Goal: Information Seeking & Learning: Learn about a topic

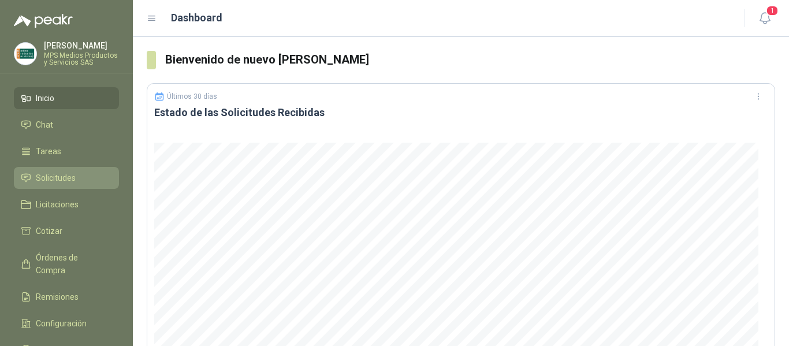
click at [53, 176] on span "Solicitudes" at bounding box center [56, 178] width 40 height 13
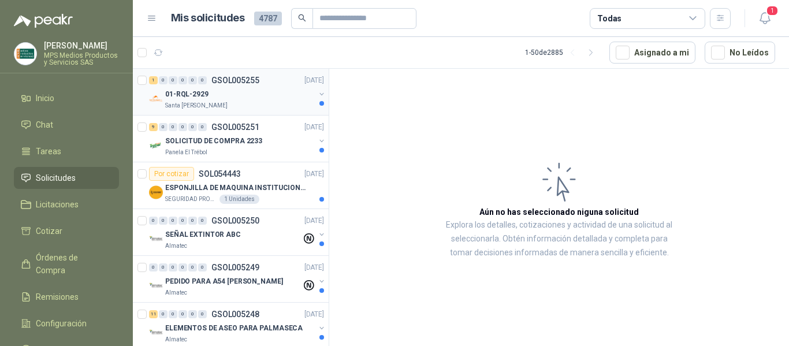
click at [241, 98] on div "01-RQL-2929" at bounding box center [240, 94] width 150 height 14
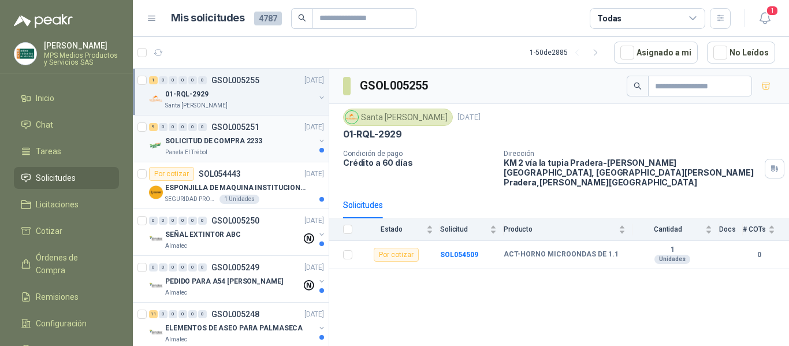
click at [236, 130] on p "GSOL005251" at bounding box center [235, 127] width 48 height 8
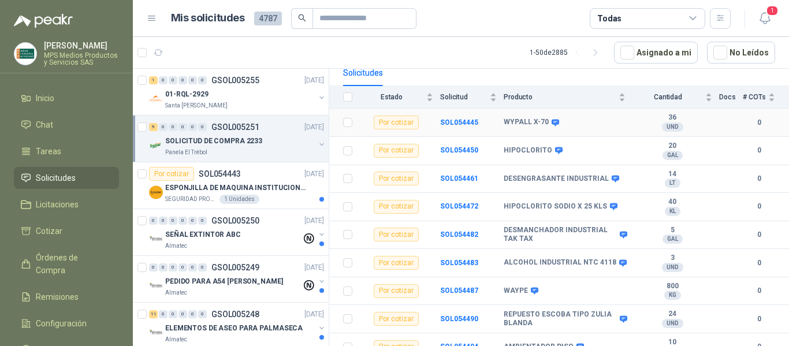
scroll to position [126, 0]
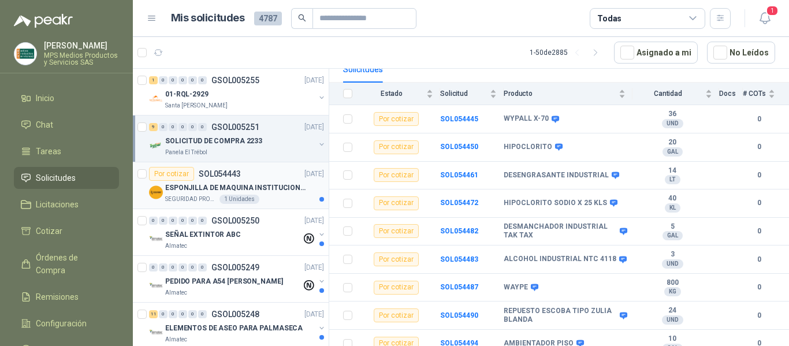
click at [230, 189] on p "ESPONJILLA DE MAQUINA INSTITUCIONAL-NEGRA X 12 UNIDADES" at bounding box center [237, 187] width 144 height 11
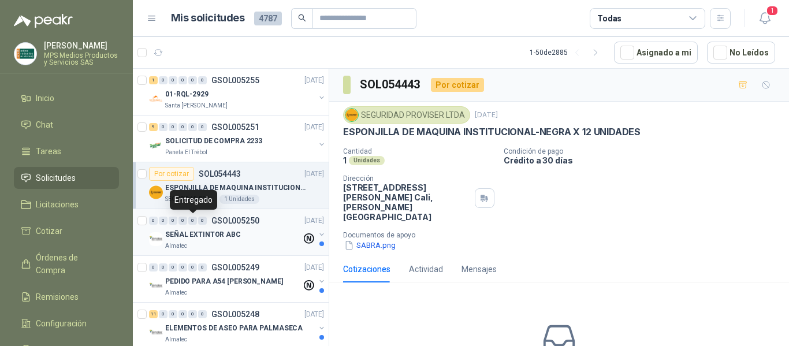
click at [188, 217] on div "0" at bounding box center [192, 221] width 9 height 8
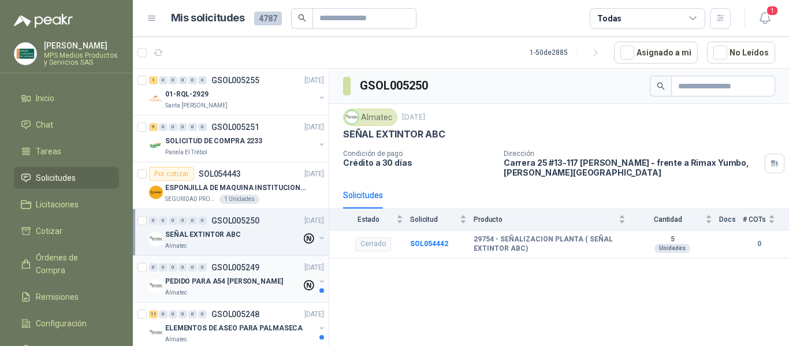
scroll to position [58, 0]
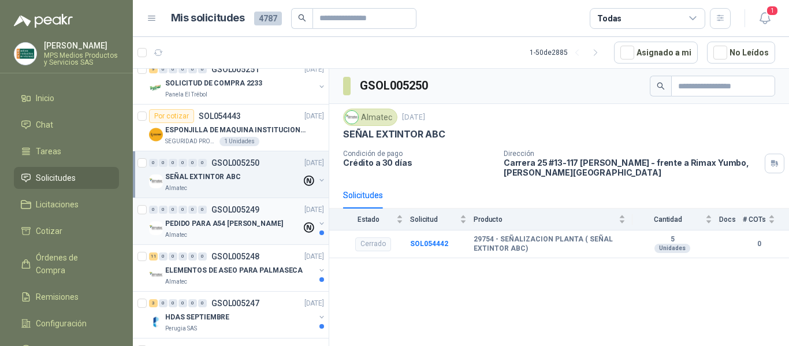
click at [244, 215] on div "0 0 0 0 0 0 GSOL005249 [DATE]" at bounding box center [237, 210] width 177 height 14
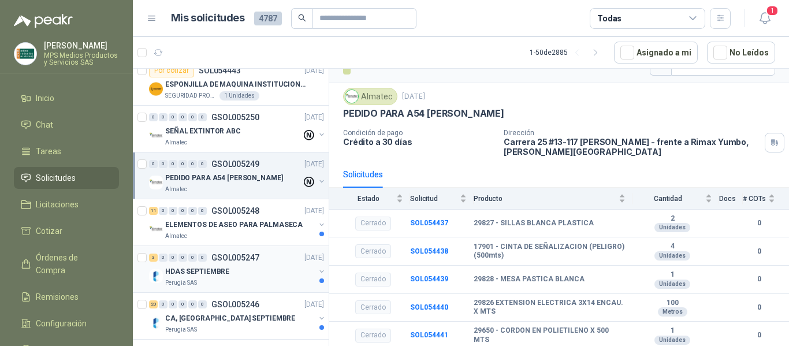
scroll to position [116, 0]
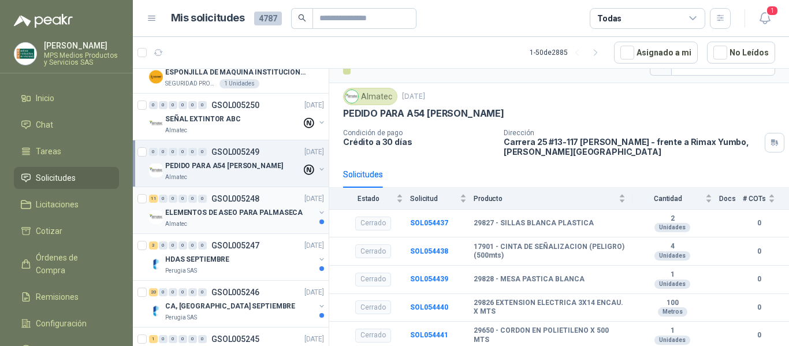
click at [218, 202] on p "GSOL005248" at bounding box center [235, 199] width 48 height 8
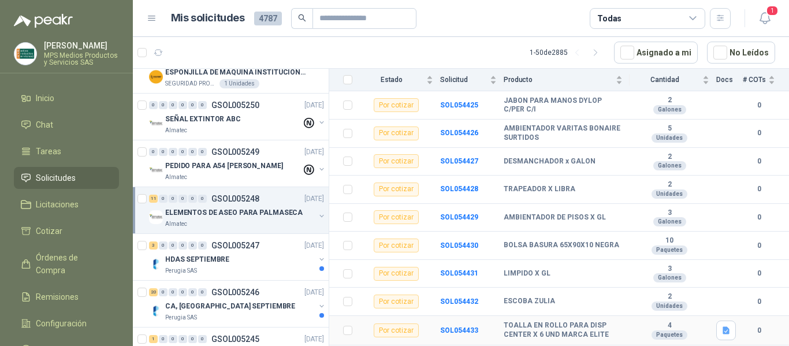
scroll to position [193, 0]
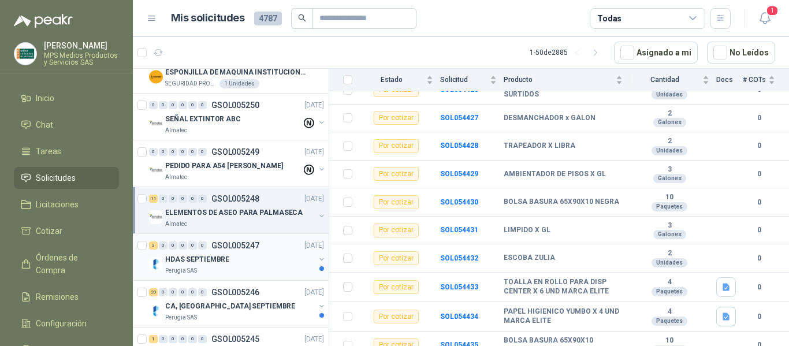
click at [229, 267] on div "Perugia SAS" at bounding box center [240, 270] width 150 height 9
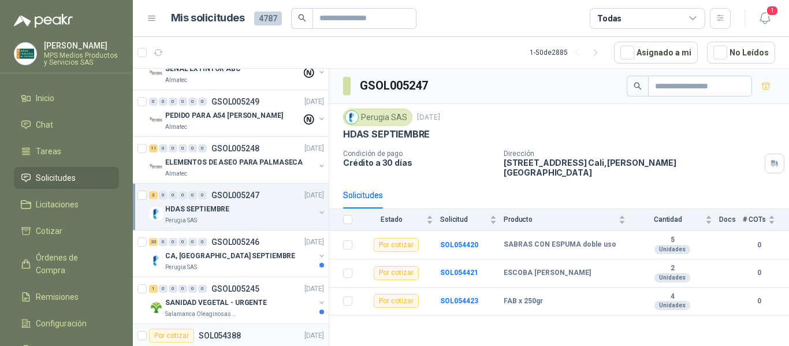
scroll to position [231, 0]
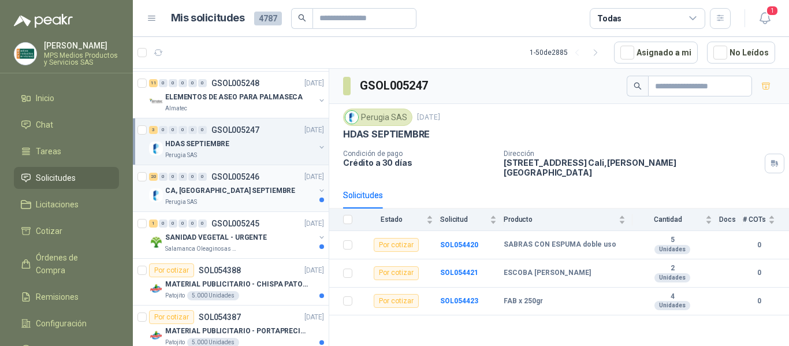
click at [260, 201] on div "Perugia SAS" at bounding box center [240, 202] width 150 height 9
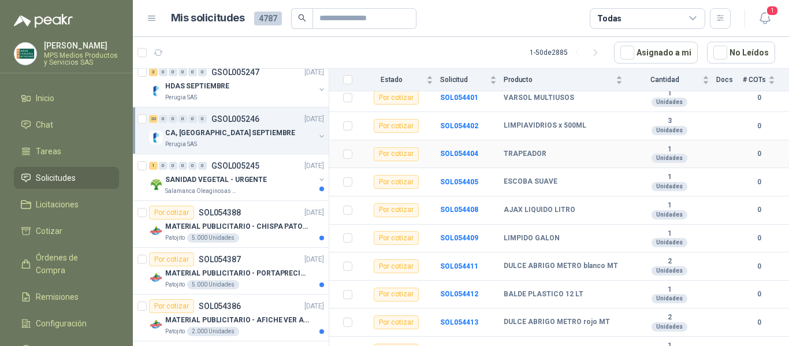
scroll to position [436, 0]
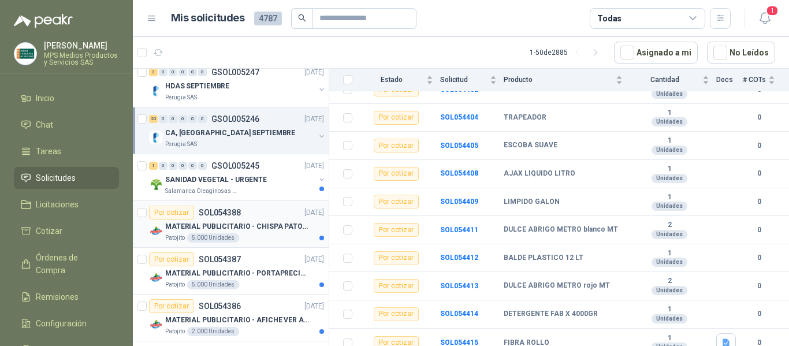
click at [244, 234] on div "Patojito 5.000 Unidades" at bounding box center [244, 237] width 159 height 9
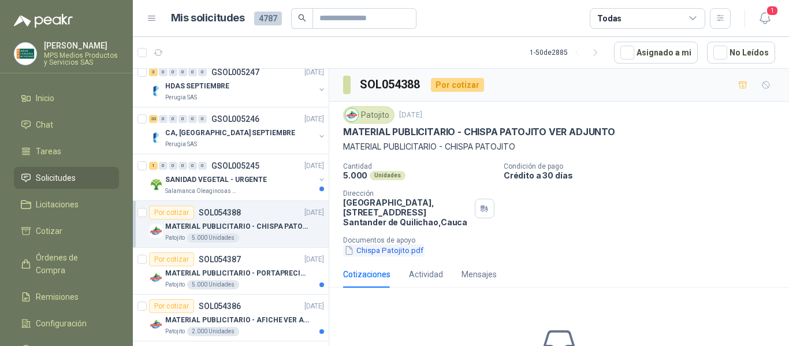
click at [394, 249] on button "Chispa Patojito.pdf" at bounding box center [383, 250] width 81 height 12
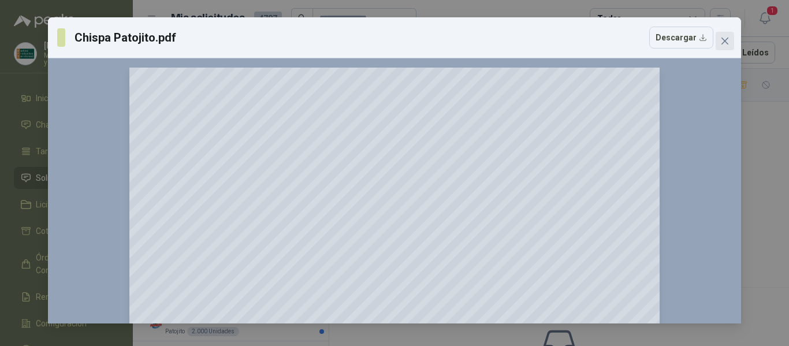
click at [726, 36] on button "Close" at bounding box center [725, 41] width 18 height 18
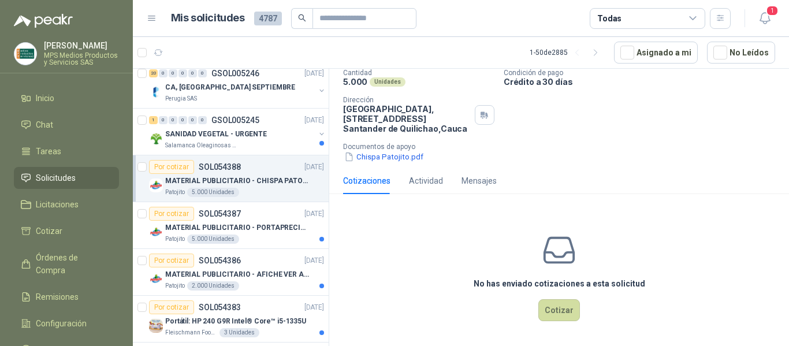
scroll to position [347, 0]
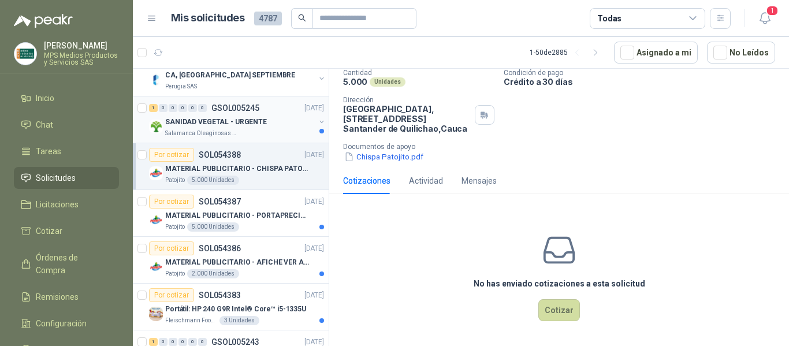
click at [242, 122] on p "SANIDAD VEGETAL - URGENTE" at bounding box center [216, 122] width 102 height 11
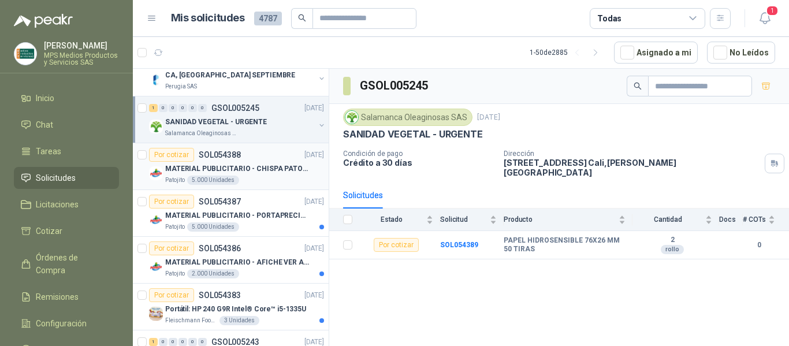
click at [255, 179] on div "Patojito 5.000 Unidades" at bounding box center [244, 180] width 159 height 9
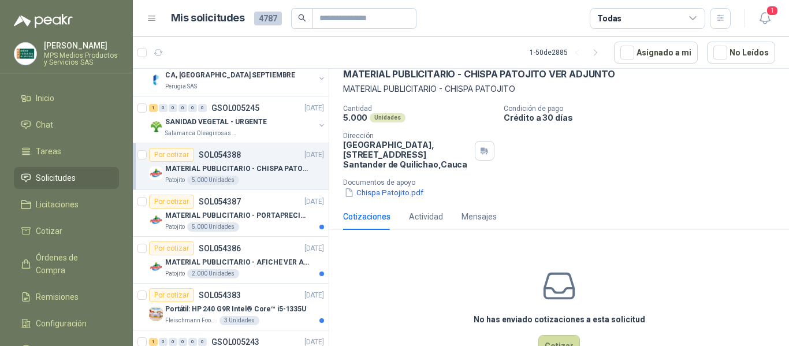
scroll to position [94, 0]
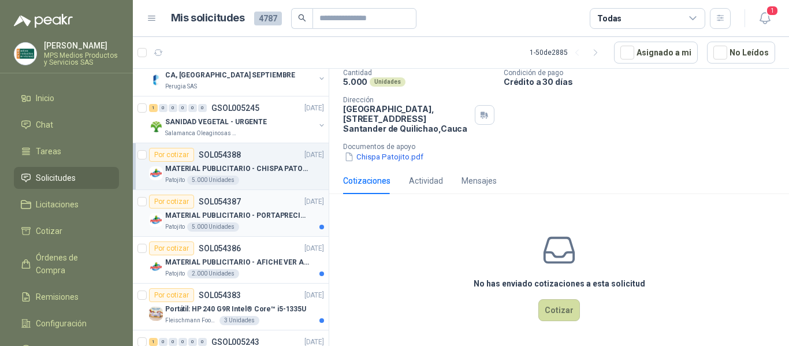
click at [267, 231] on div "Patojito 5.000 Unidades" at bounding box center [244, 226] width 159 height 9
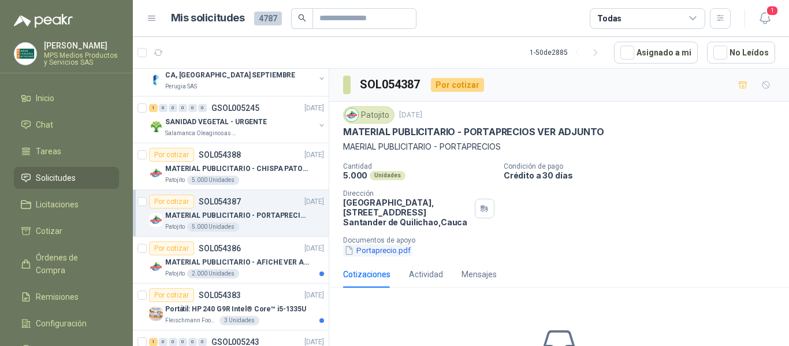
click at [373, 252] on button "Portaprecio.pdf" at bounding box center [377, 250] width 69 height 12
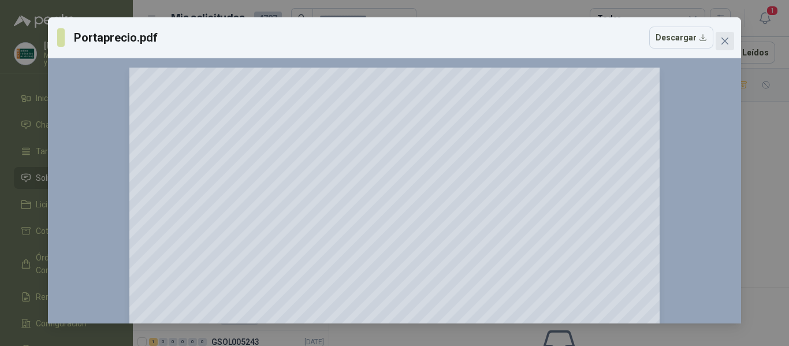
click at [727, 37] on icon "close" at bounding box center [724, 40] width 9 height 9
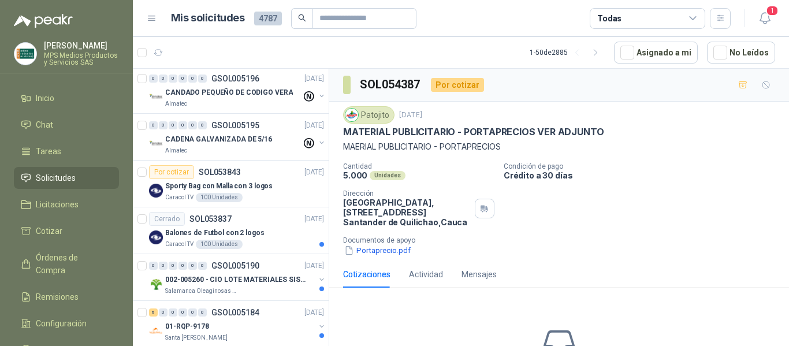
scroll to position [1852, 0]
